Goal: Navigation & Orientation: Find specific page/section

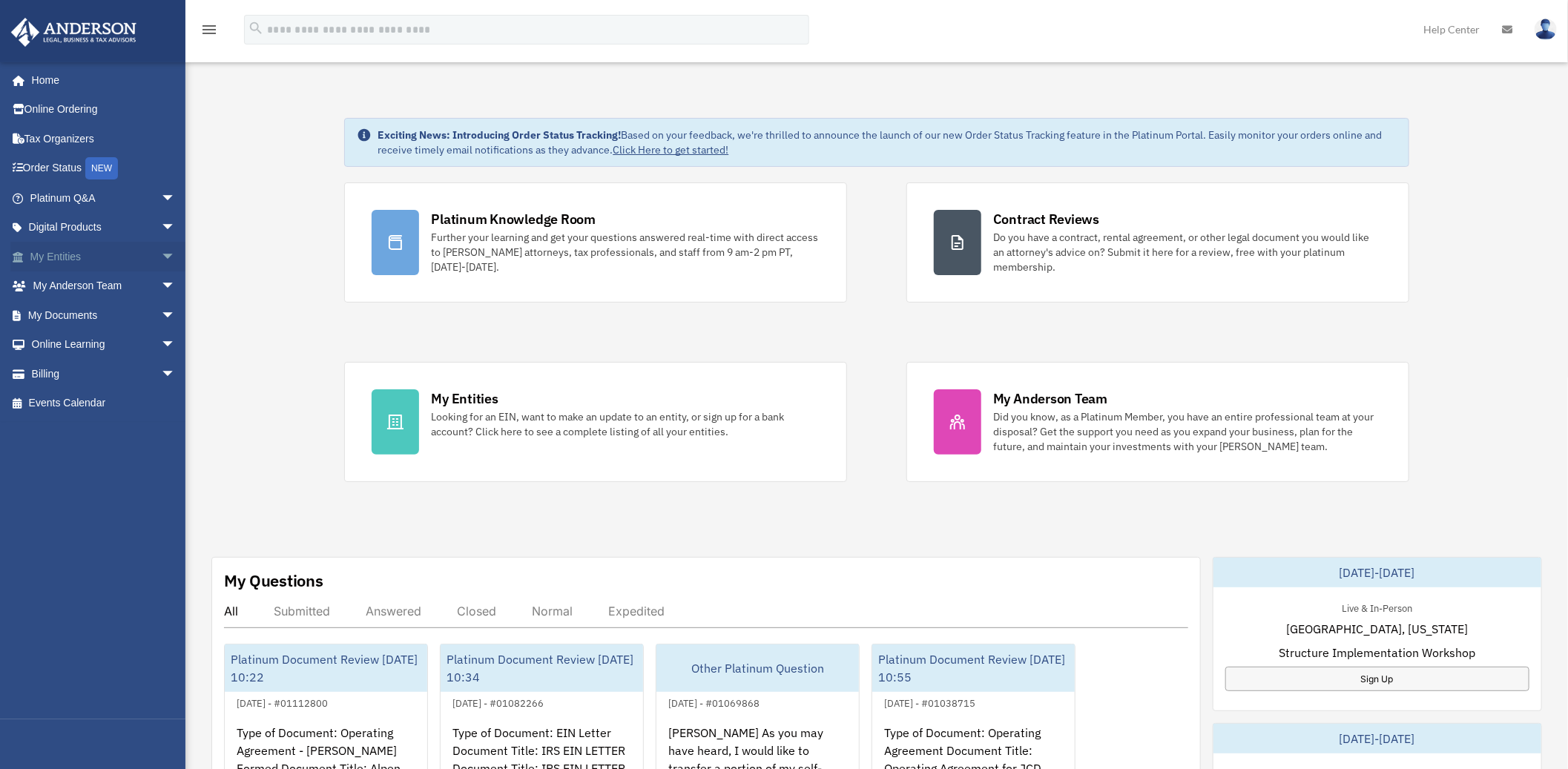
click at [161, 253] on span "arrow_drop_down" at bounding box center [175, 257] width 29 height 30
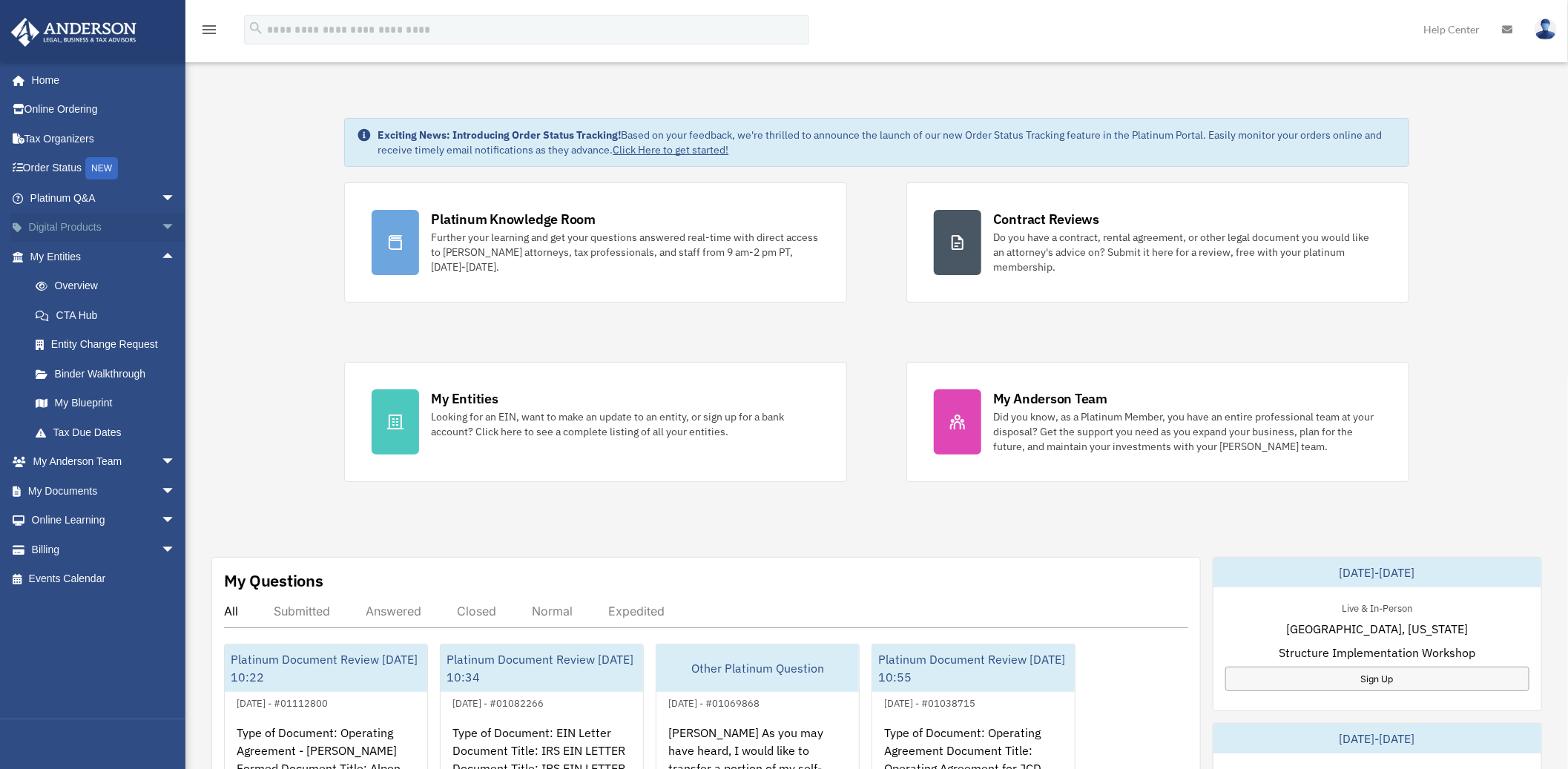
click at [161, 221] on span "arrow_drop_down" at bounding box center [175, 228] width 29 height 30
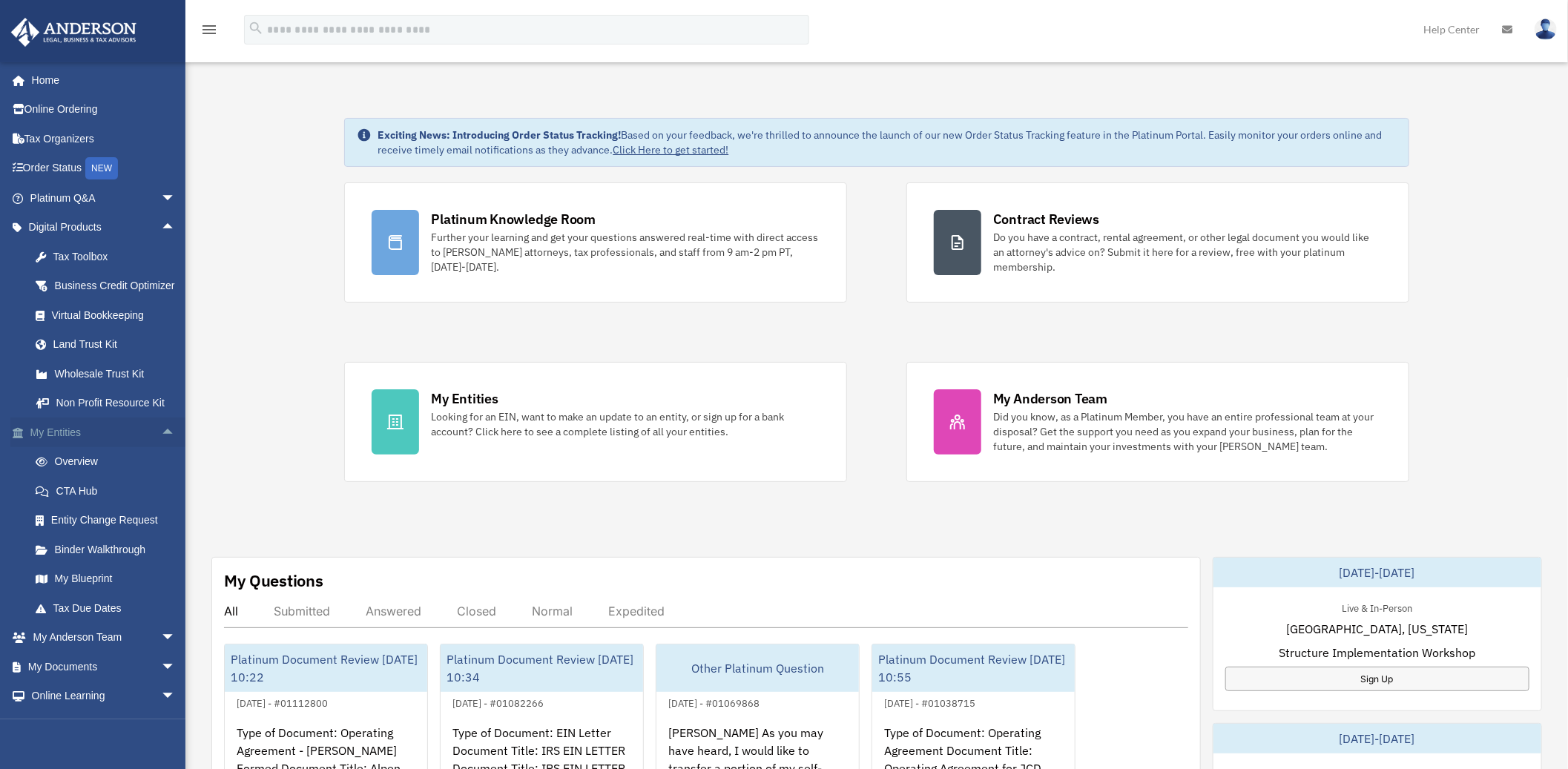
click at [161, 448] on span "arrow_drop_up" at bounding box center [175, 432] width 29 height 30
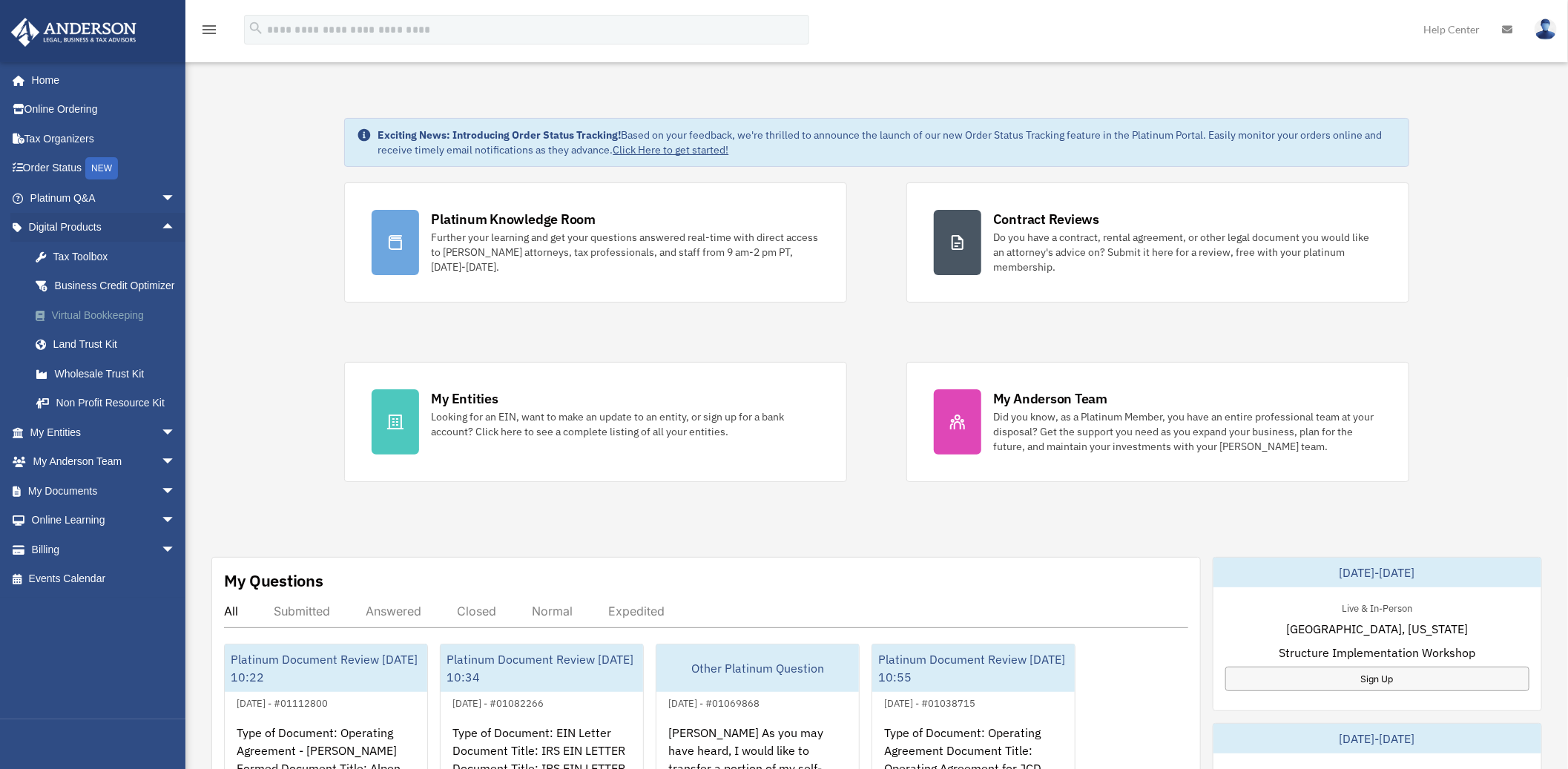
click at [87, 325] on div "Virtual Bookkeeping" at bounding box center [115, 315] width 128 height 19
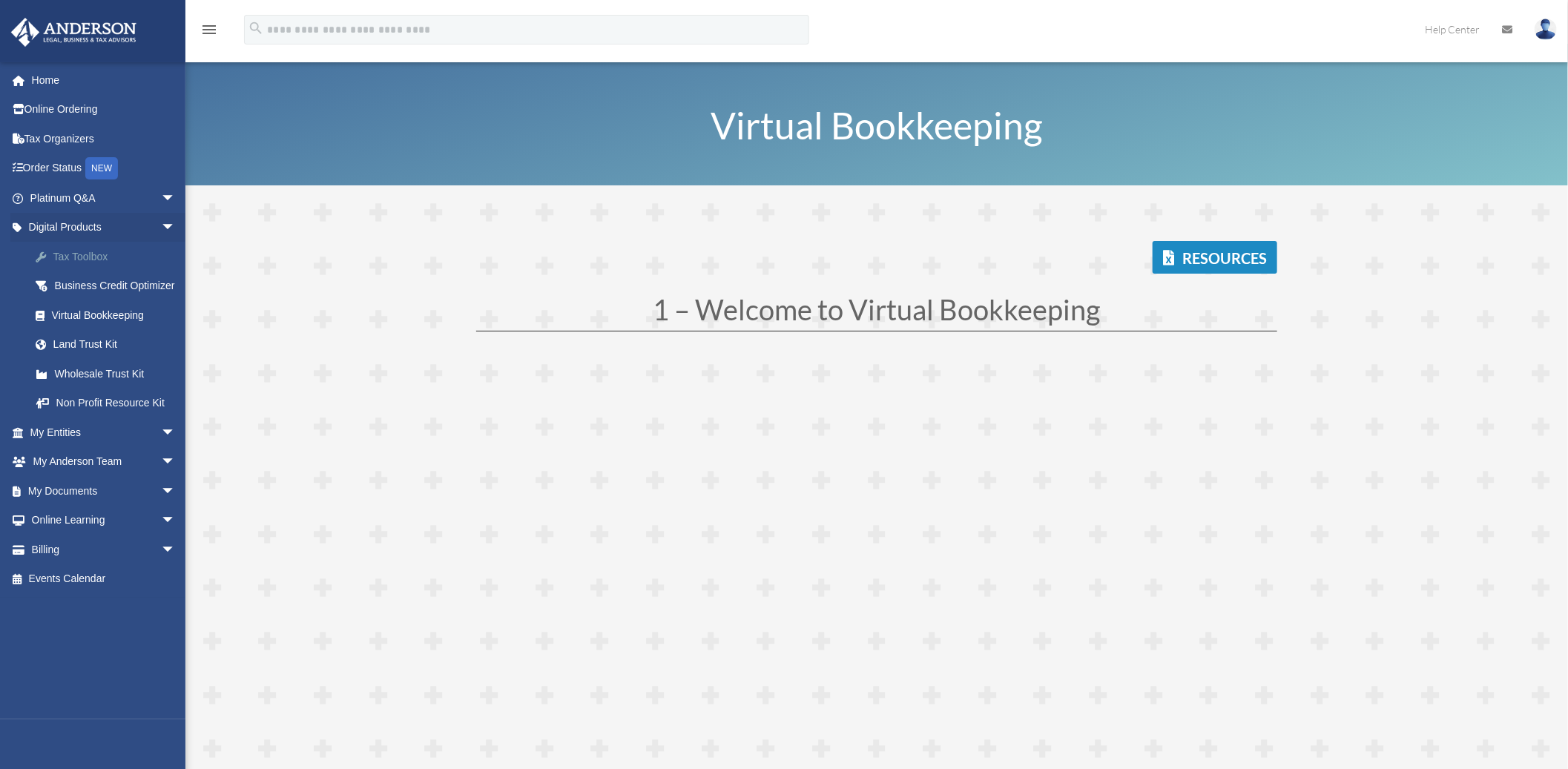
click at [92, 260] on div "Tax Toolbox" at bounding box center [115, 257] width 128 height 19
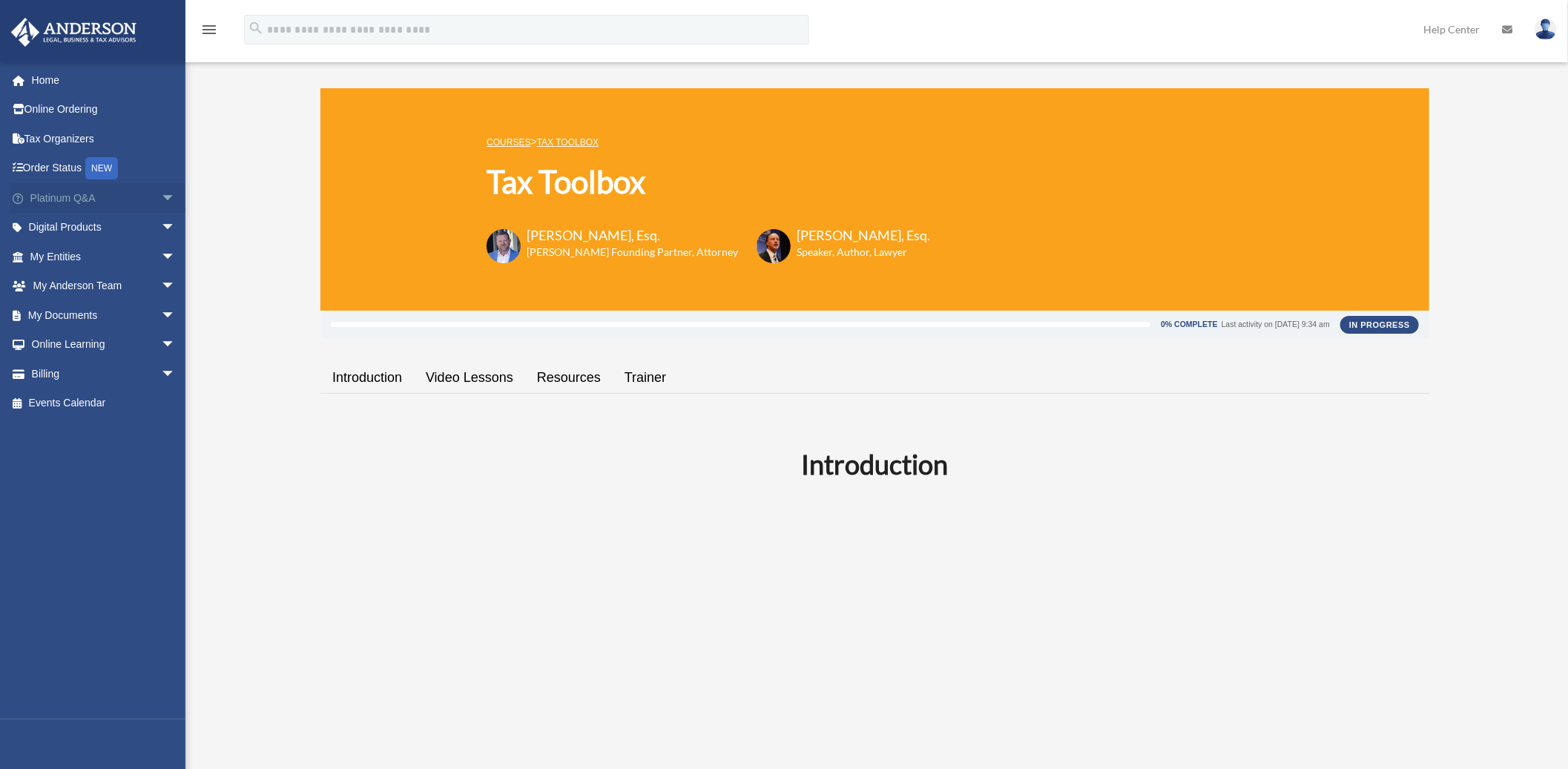
click at [161, 198] on span "arrow_drop_down" at bounding box center [175, 198] width 29 height 30
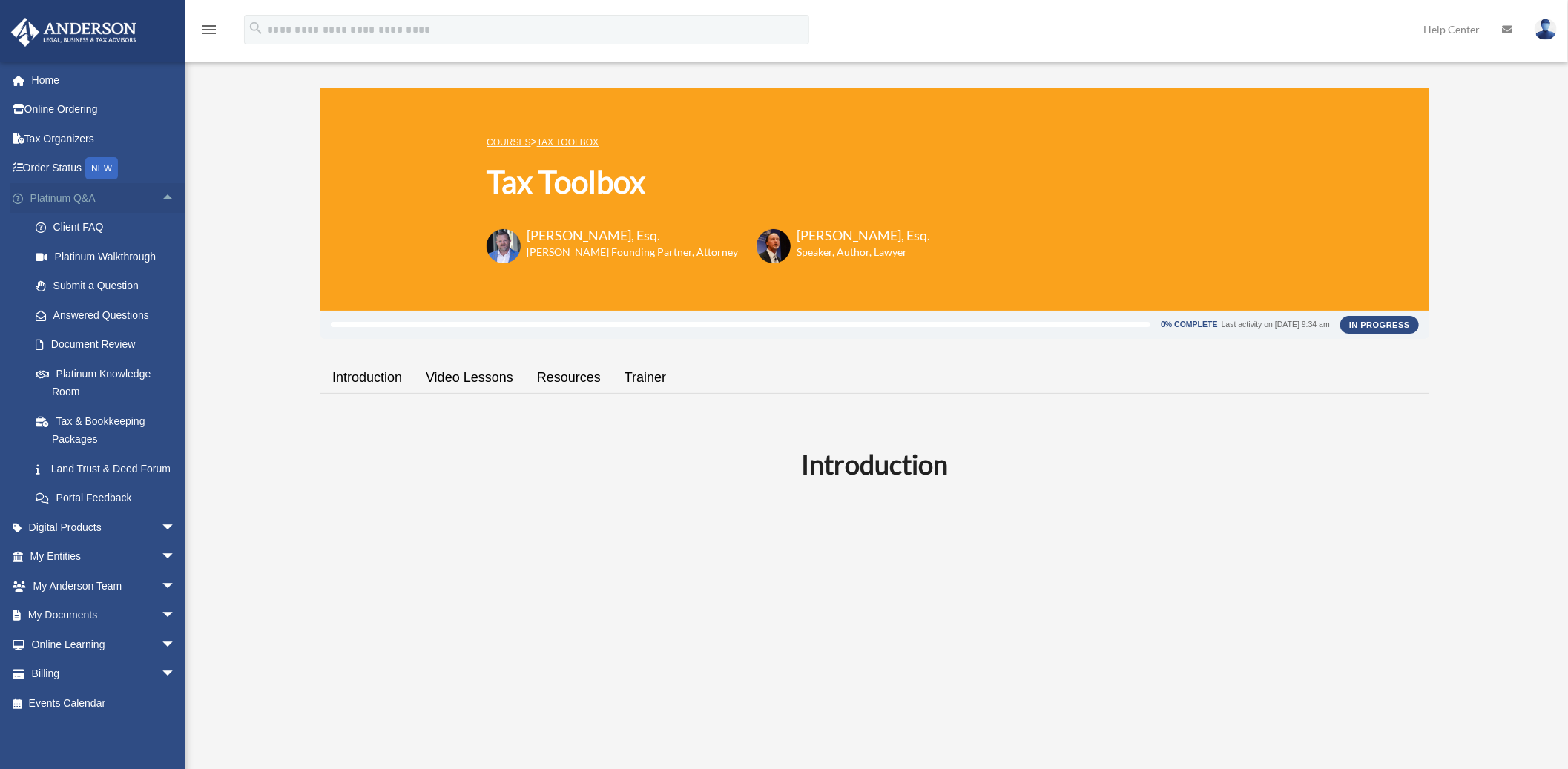
click at [161, 197] on span "arrow_drop_up" at bounding box center [175, 198] width 29 height 30
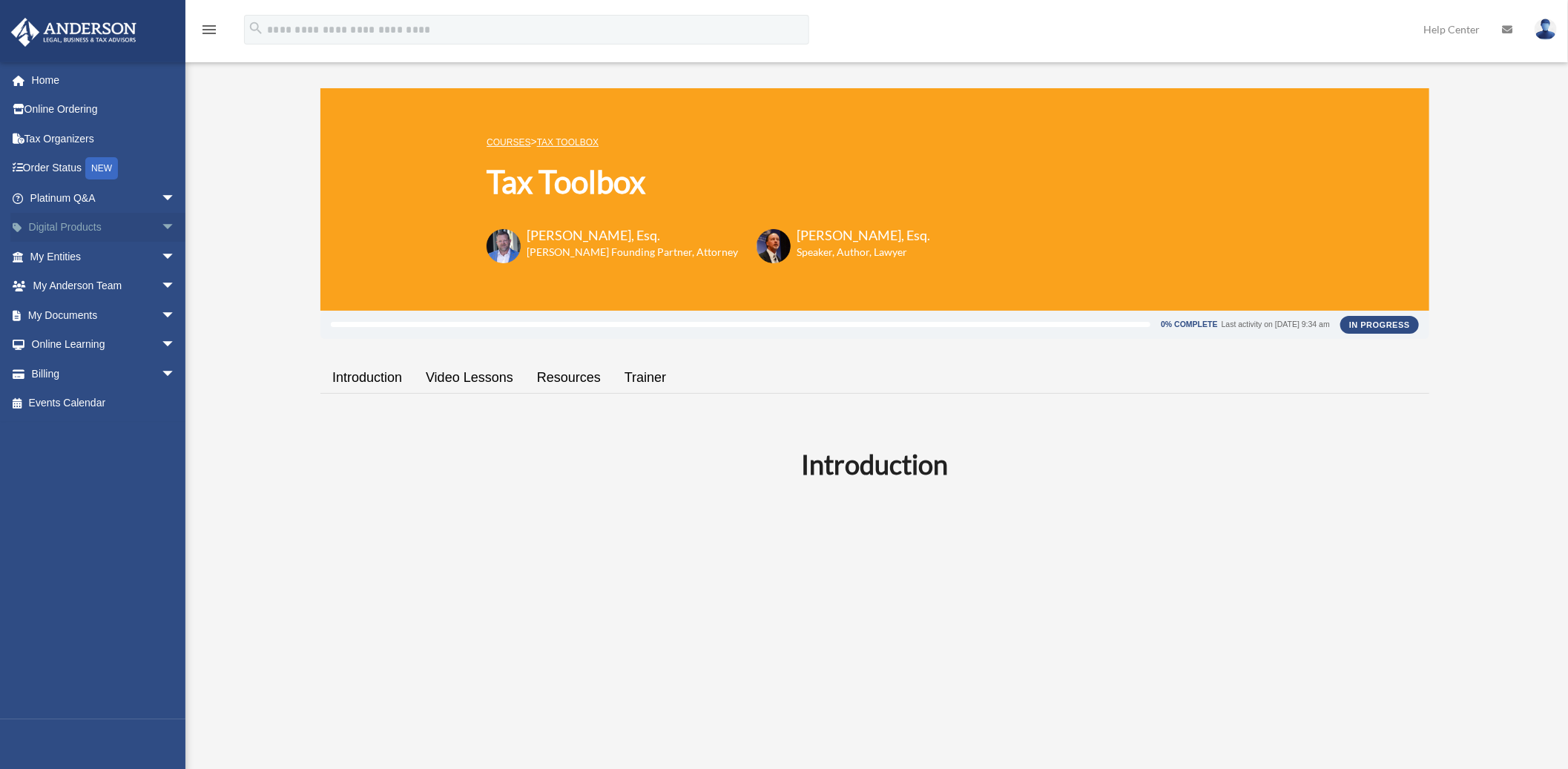
click at [161, 231] on span "arrow_drop_down" at bounding box center [175, 228] width 29 height 30
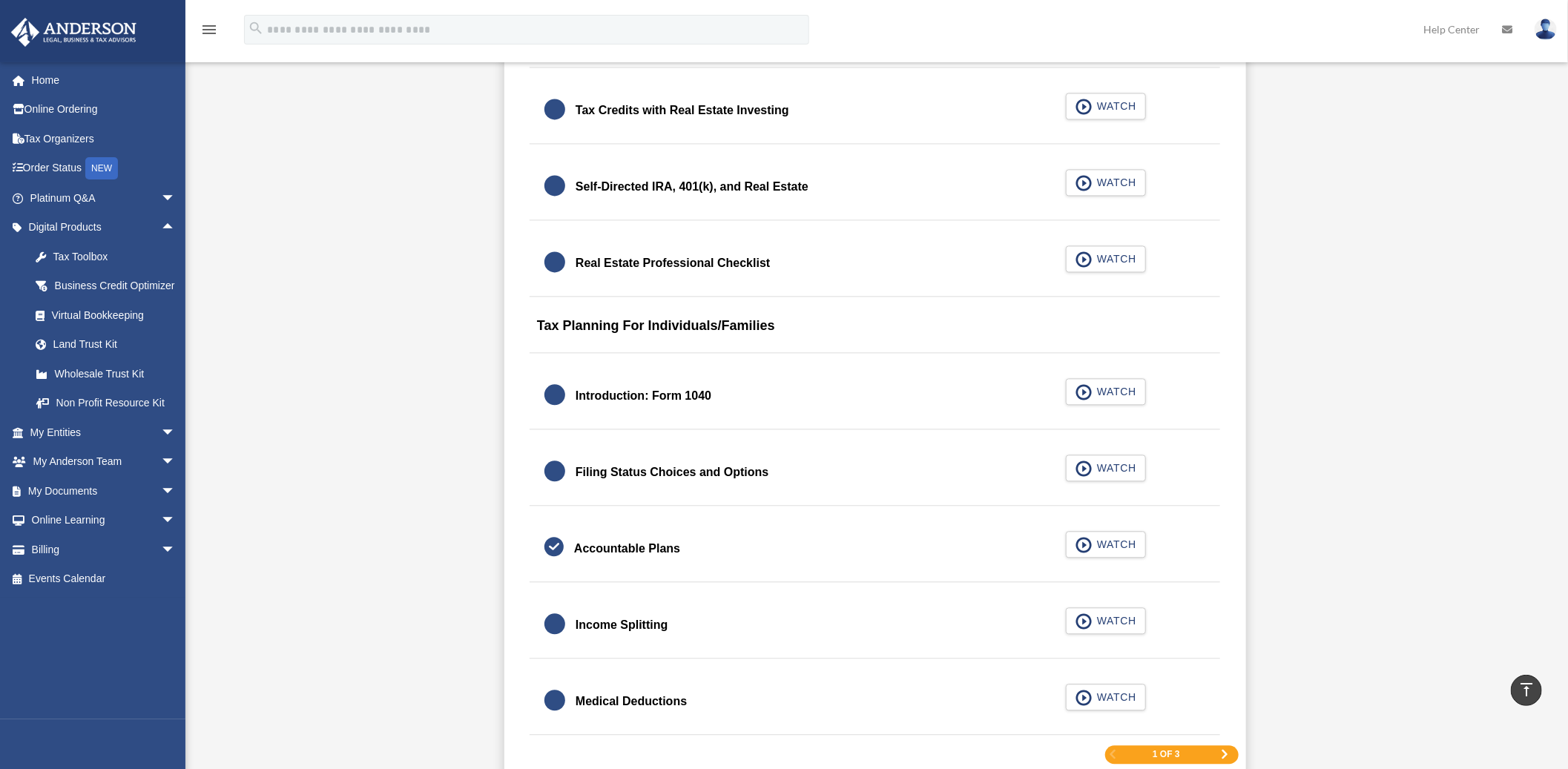
scroll to position [1977, 0]
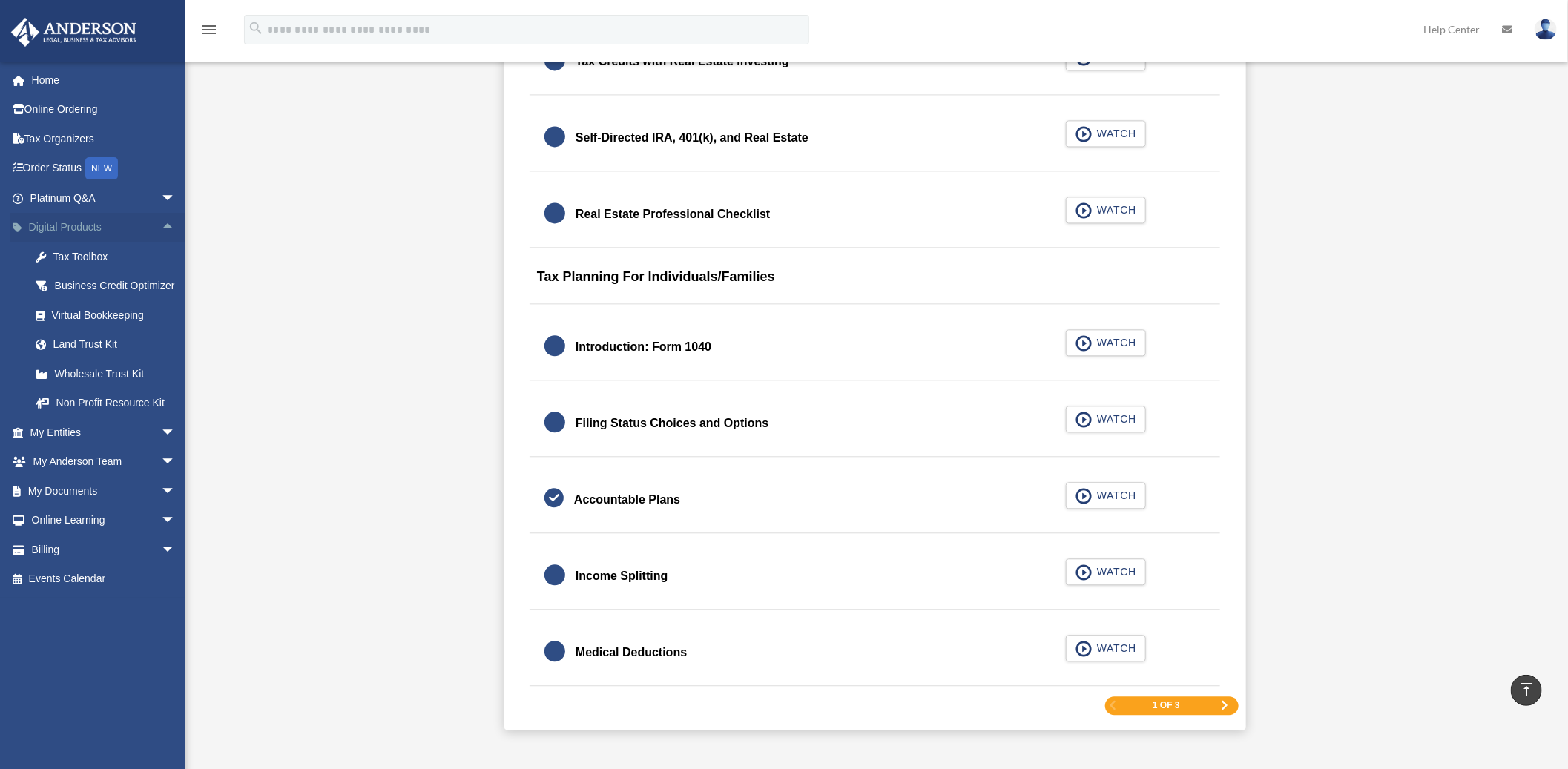
click at [161, 228] on span "arrow_drop_up" at bounding box center [175, 228] width 29 height 30
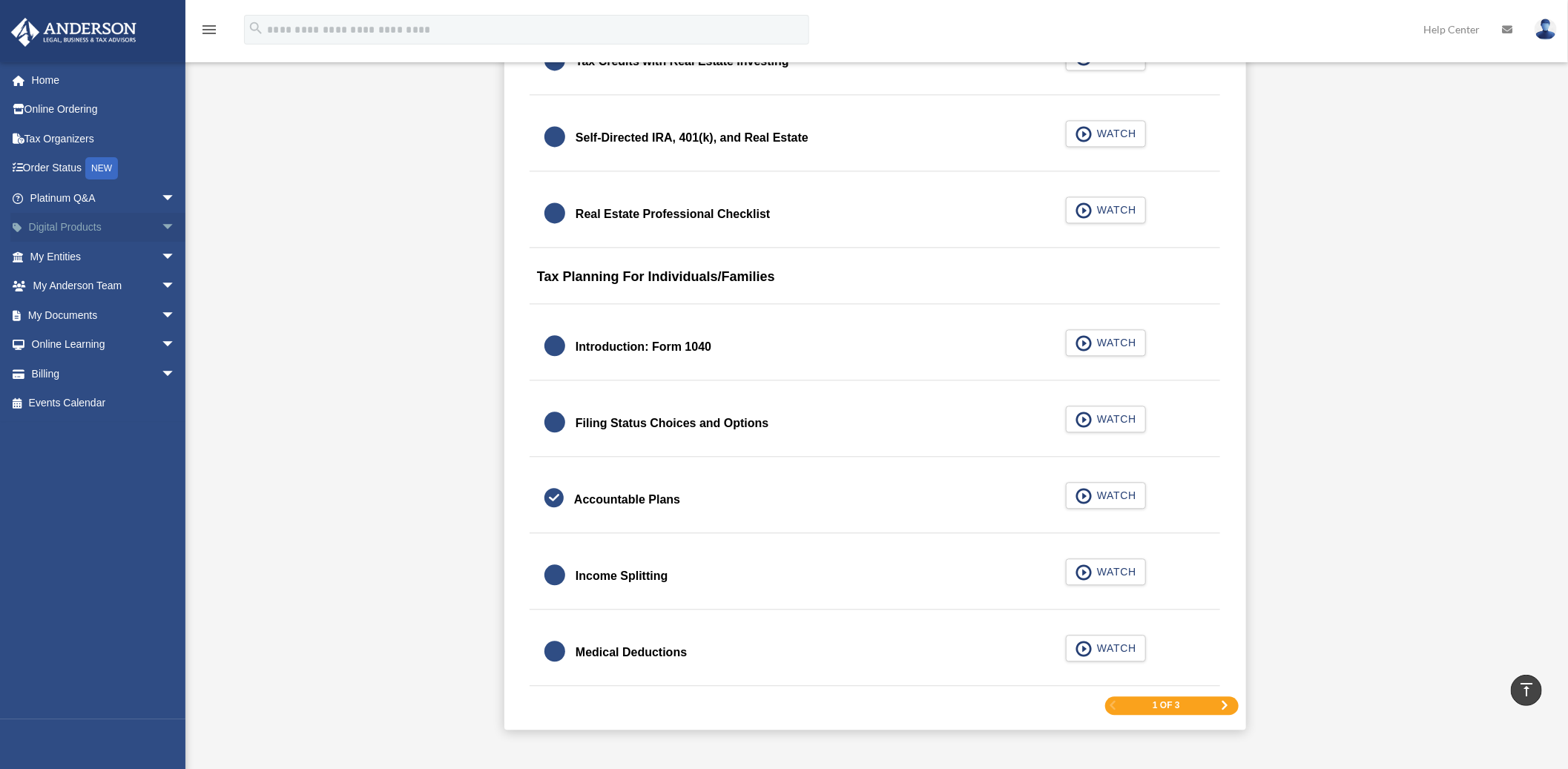
click at [163, 232] on span "arrow_drop_down" at bounding box center [175, 228] width 29 height 30
